Goal: Task Accomplishment & Management: Use online tool/utility

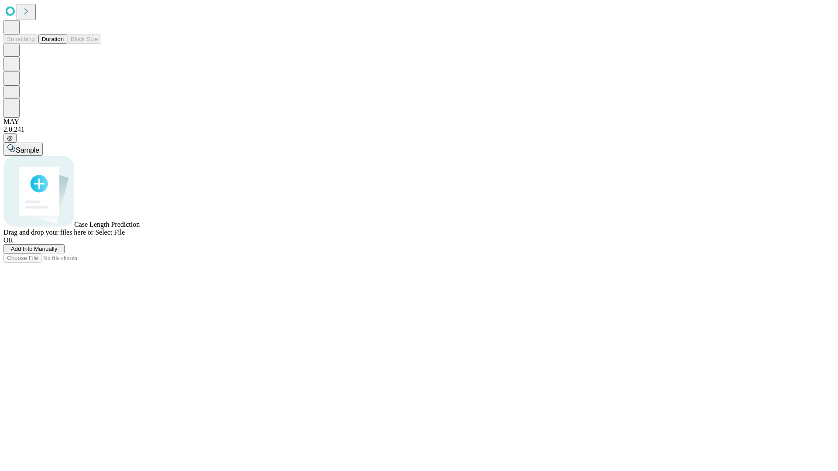
click at [64, 44] on button "Duration" at bounding box center [52, 38] width 29 height 9
click at [58, 252] on span "Add Info Manually" at bounding box center [34, 249] width 47 height 7
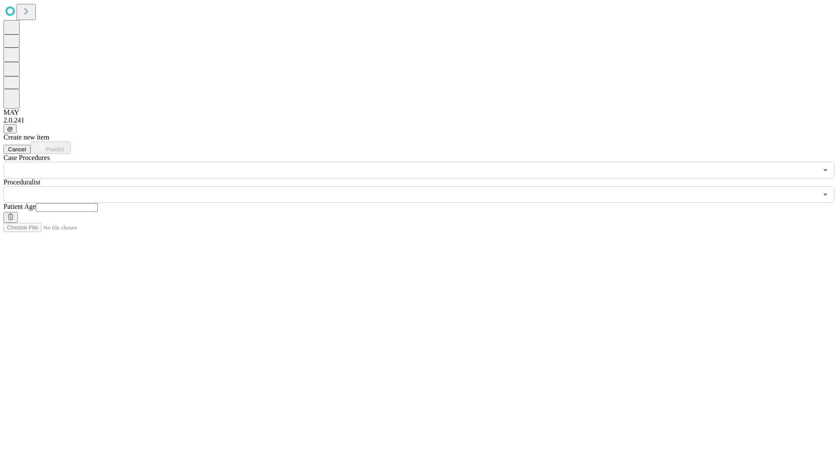
click at [98, 203] on input "text" at bounding box center [67, 207] width 62 height 9
type input "**"
click at [425, 186] on input "text" at bounding box center [410, 194] width 814 height 17
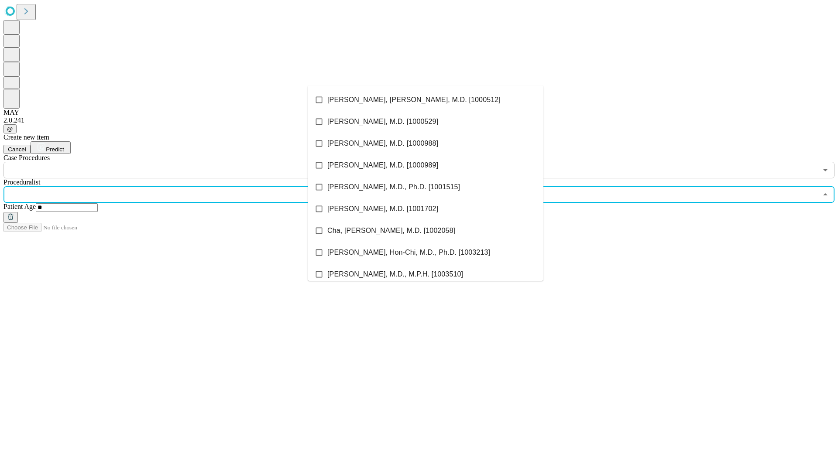
click at [426, 100] on li "[PERSON_NAME], [PERSON_NAME], M.D. [1000512]" at bounding box center [426, 100] width 236 height 22
